Goal: Navigation & Orientation: Find specific page/section

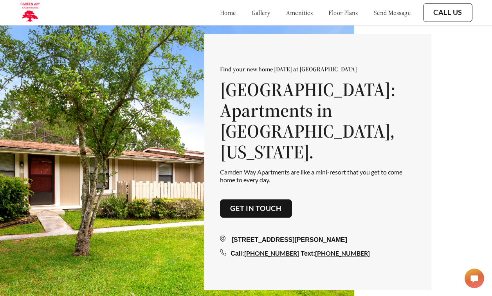
click at [220, 10] on link "home" at bounding box center [228, 13] width 16 height 8
click at [252, 14] on link "gallery" at bounding box center [261, 13] width 19 height 8
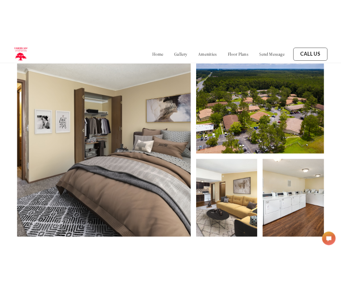
scroll to position [302, 0]
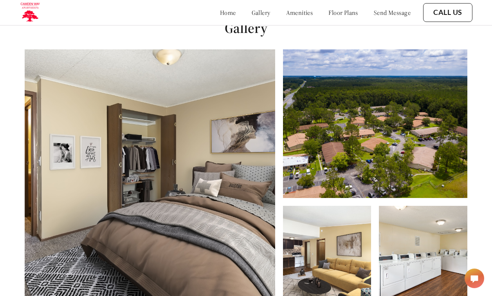
click at [193, 204] on img at bounding box center [150, 183] width 251 height 268
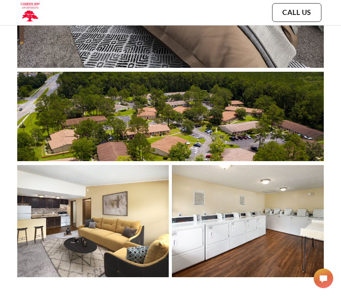
scroll to position [497, 0]
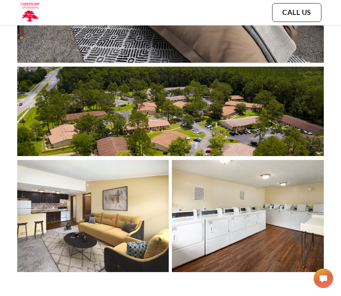
click at [110, 241] on img at bounding box center [93, 216] width 152 height 112
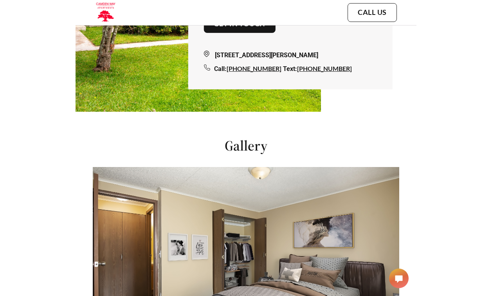
scroll to position [0, 0]
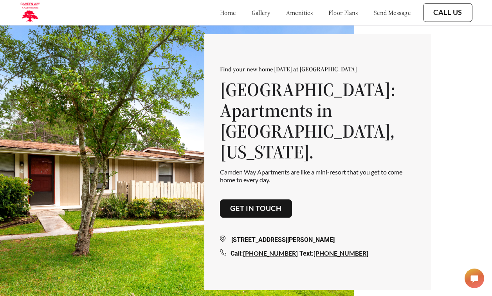
click at [252, 14] on link "gallery" at bounding box center [261, 13] width 19 height 8
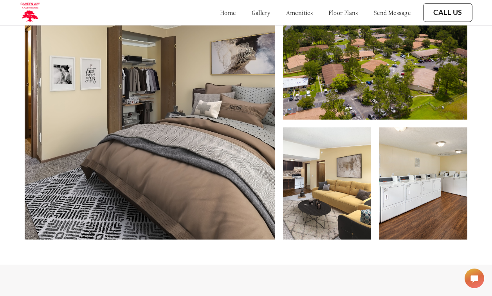
scroll to position [341, 0]
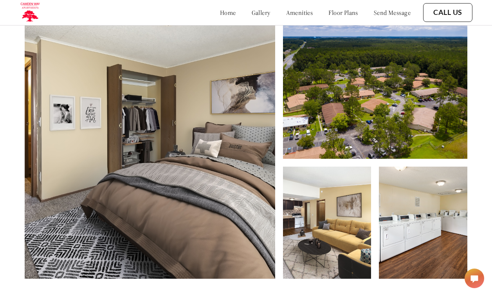
click at [338, 249] on img at bounding box center [327, 222] width 89 height 112
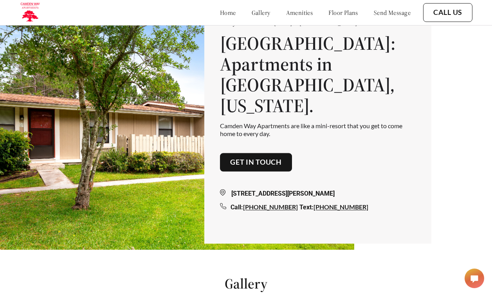
scroll to position [0, 0]
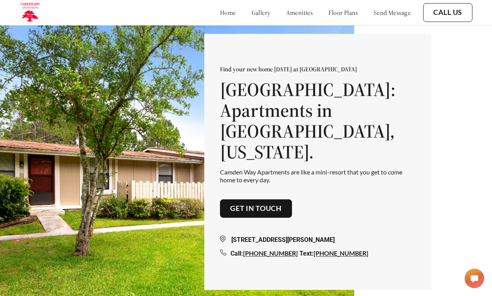
click at [286, 10] on link "amenities" at bounding box center [299, 13] width 27 height 8
